Goal: Task Accomplishment & Management: Manage account settings

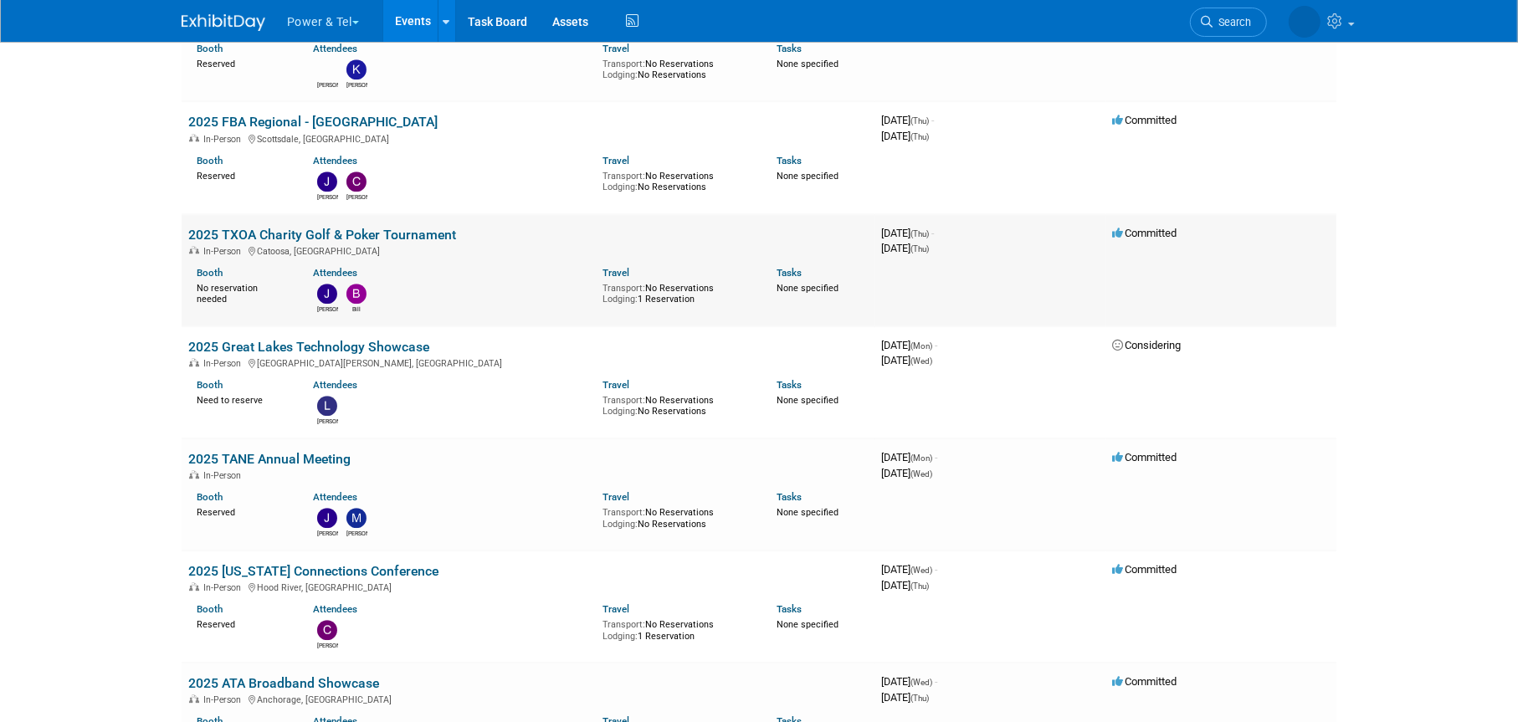
scroll to position [3850, 0]
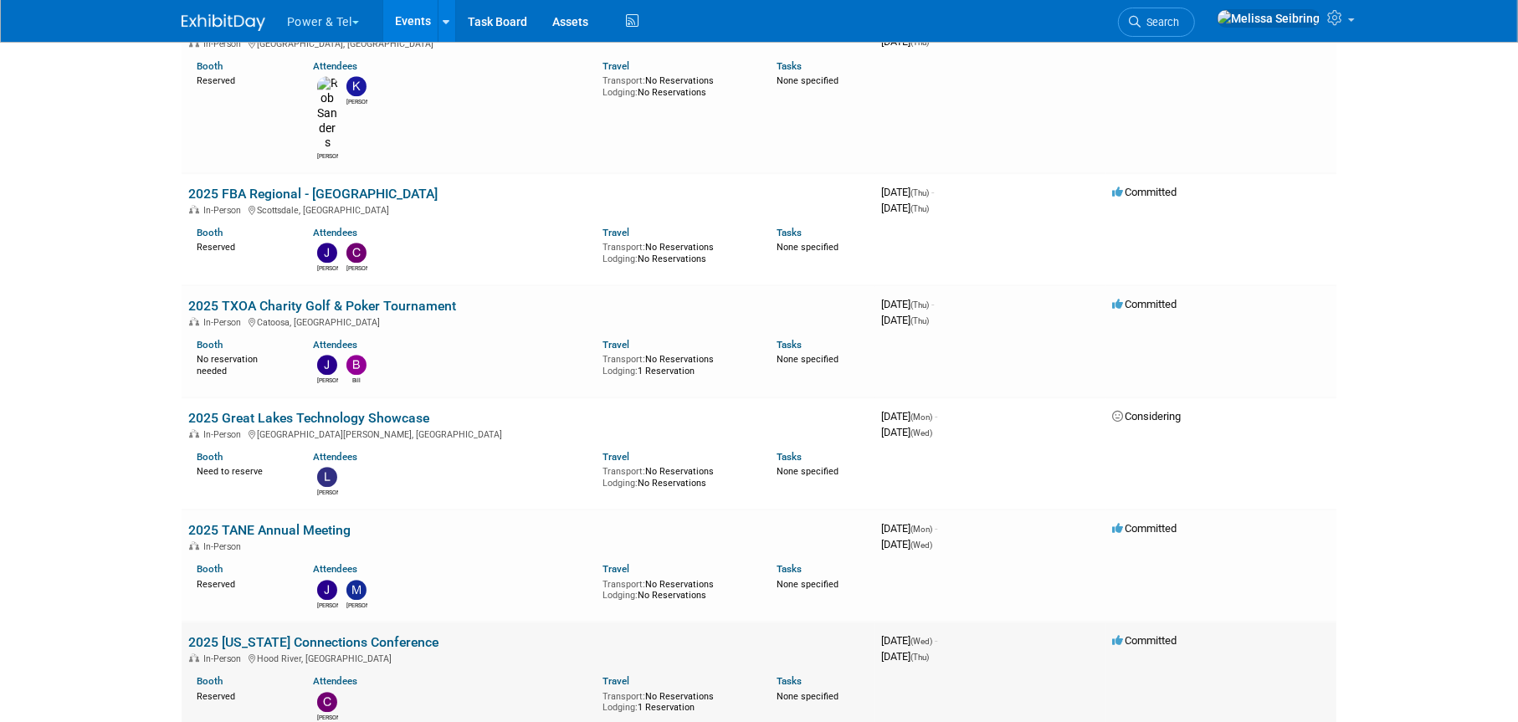
click at [278, 634] on link "2025 [US_STATE] Connections Conference" at bounding box center [313, 642] width 250 height 16
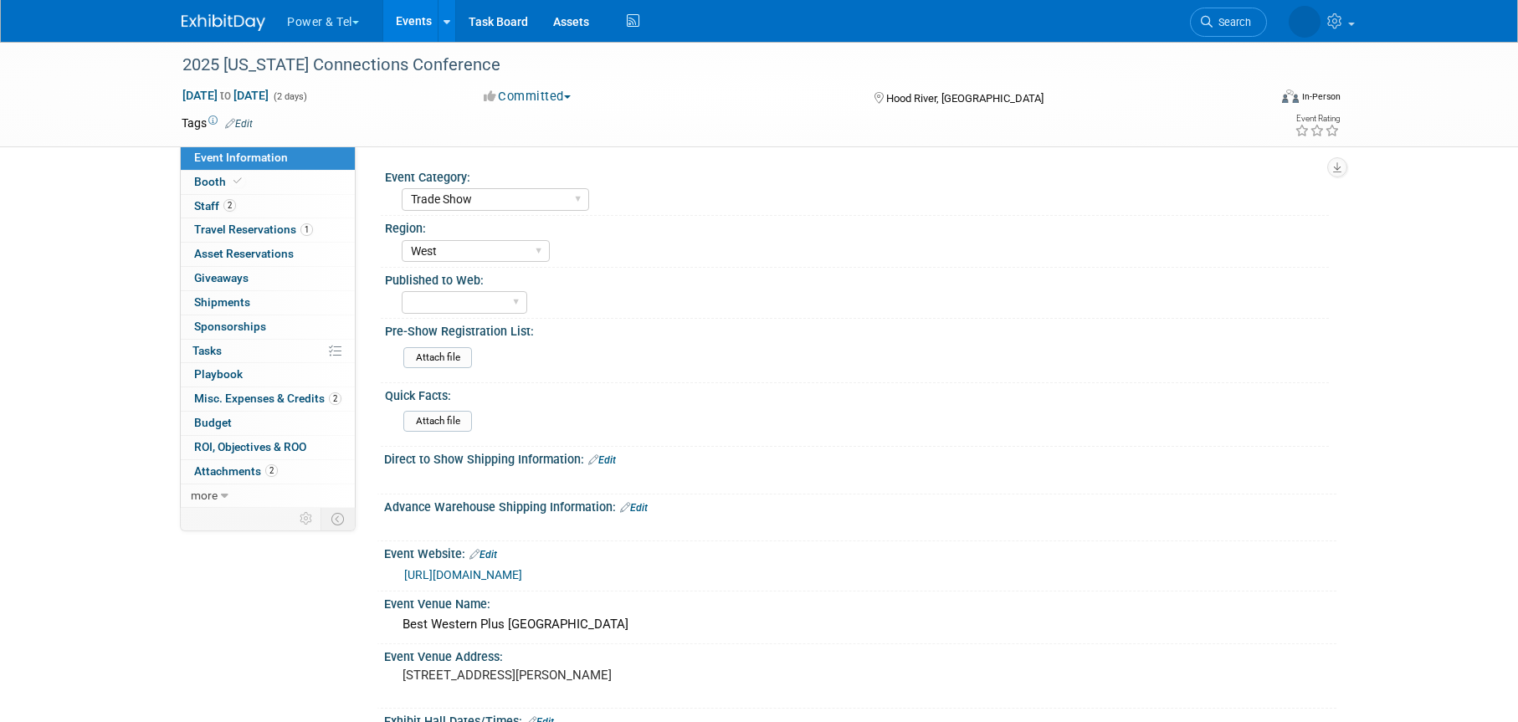
select select "Trade Show"
select select "West"
click at [215, 179] on span "Booth" at bounding box center [219, 181] width 51 height 13
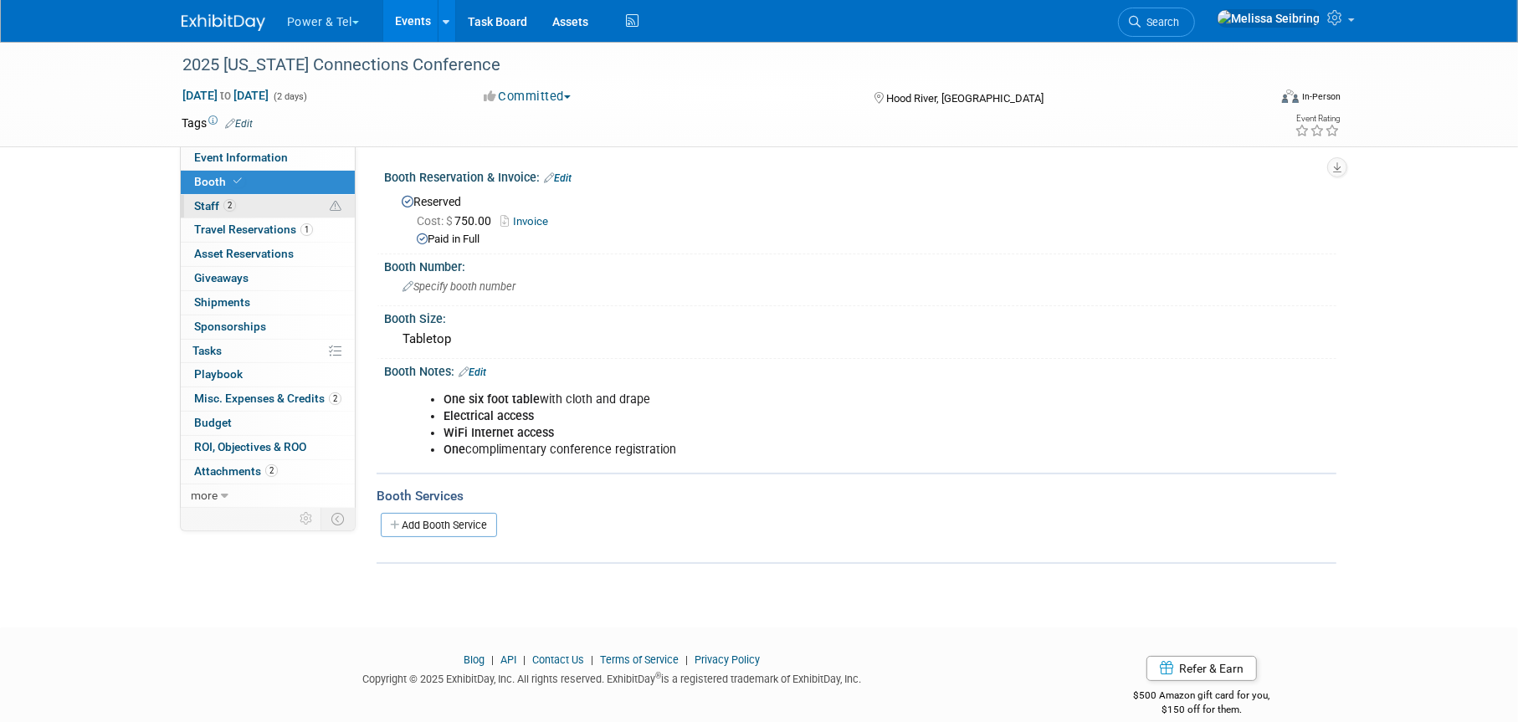
click at [209, 208] on span "Staff 2" at bounding box center [215, 205] width 42 height 13
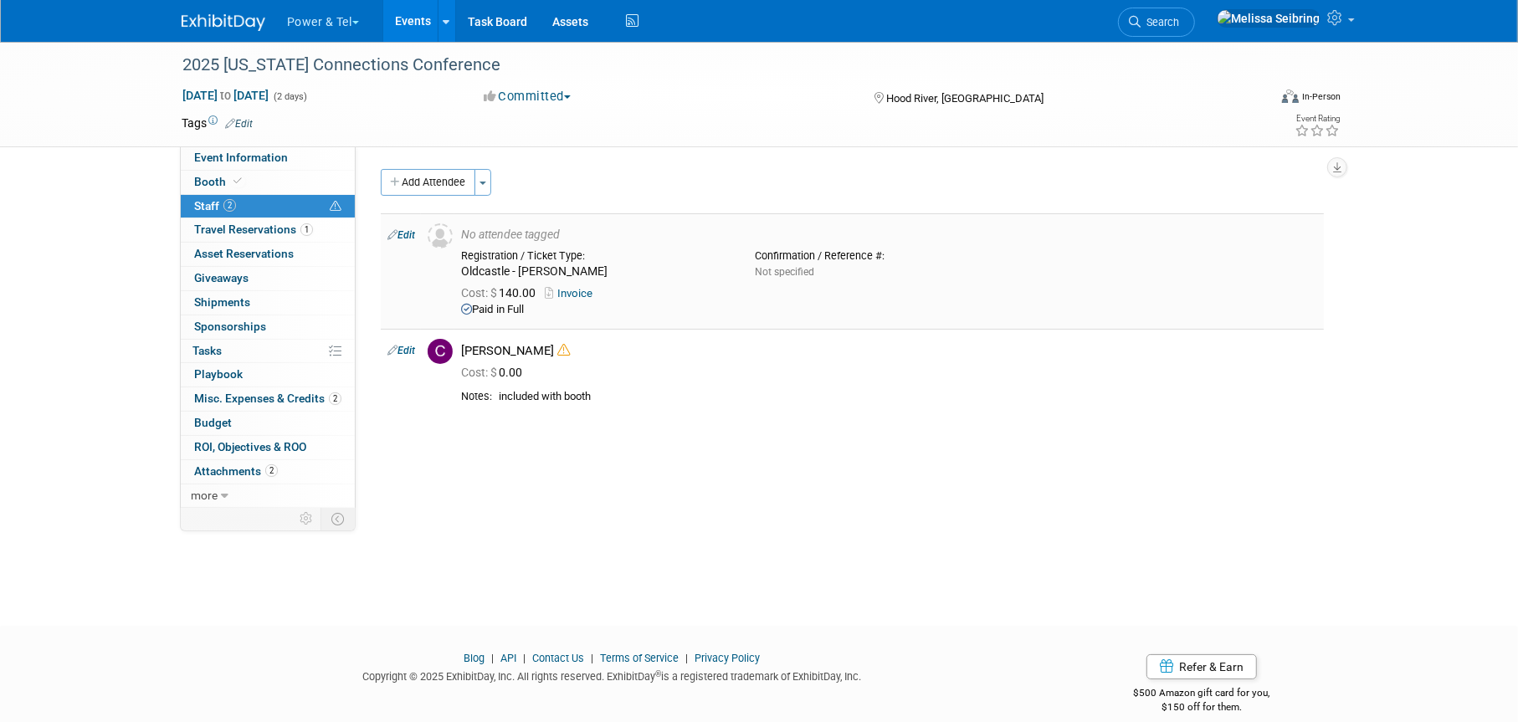
drag, startPoint x: 556, startPoint y: 315, endPoint x: 454, endPoint y: 228, distance: 133.5
click at [454, 228] on td "No attendee tagged Registration / Ticket Type: Oldcastle - BillyJoel Padilla No…" at bounding box center [889, 271] width 870 height 116
click at [788, 367] on div "Cost: $ 0.00" at bounding box center [889, 373] width 856 height 15
drag, startPoint x: 572, startPoint y: 308, endPoint x: 439, endPoint y: 249, distance: 146.5
click at [439, 249] on tr "Edit No attendee tagged Registration / Ticket Type: Not specified Cost: $ 140.00" at bounding box center [852, 271] width 943 height 116
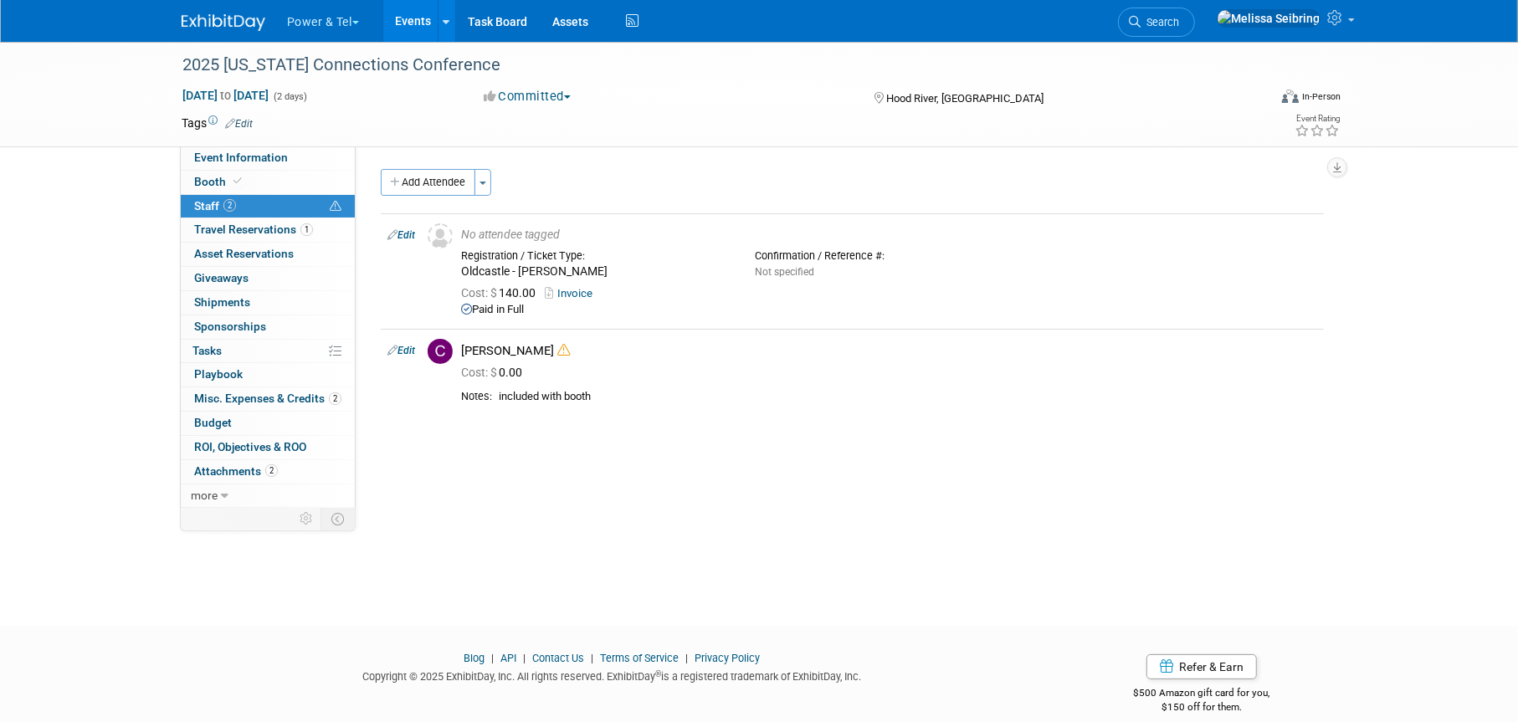
click at [771, 441] on div "Event Category: Trade Show P&T Hosted Event Export/Canada Outing Only Region: C…" at bounding box center [846, 327] width 981 height 362
click at [226, 227] on span "Travel Reservations 1" at bounding box center [253, 229] width 119 height 13
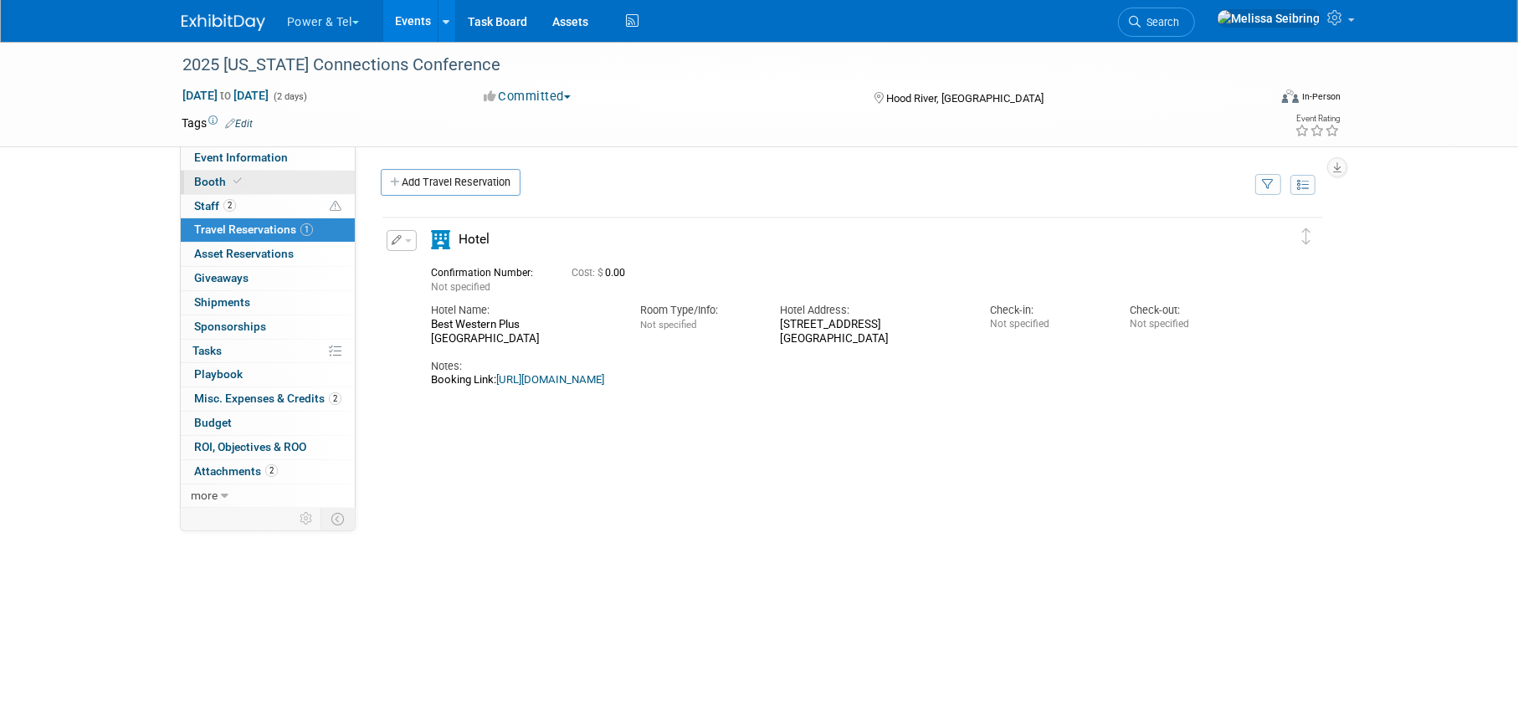
click at [206, 171] on link "Booth" at bounding box center [268, 182] width 174 height 23
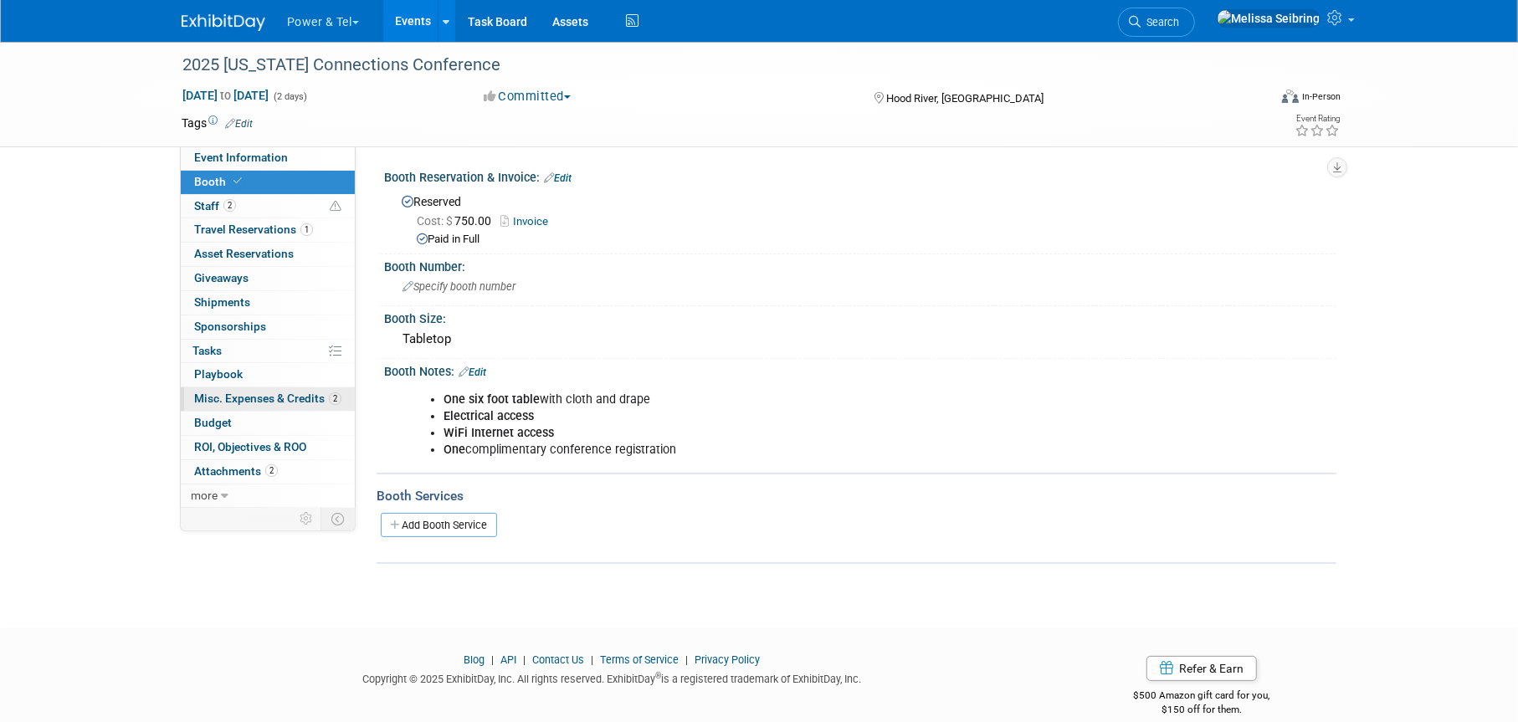
click at [272, 393] on span "Misc. Expenses & Credits 2" at bounding box center [267, 398] width 147 height 13
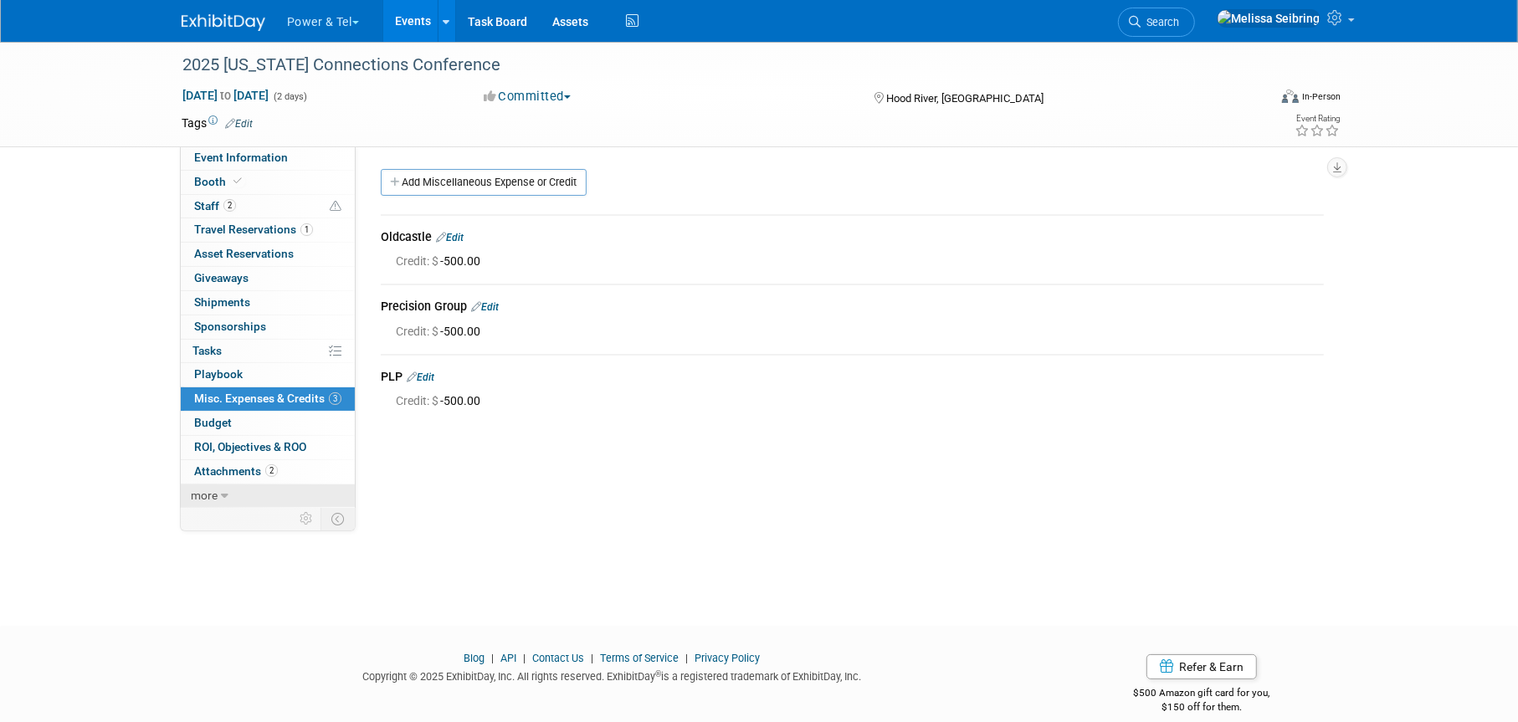
click at [221, 495] on icon at bounding box center [225, 496] width 8 height 12
